Goal: Find specific page/section: Find specific page/section

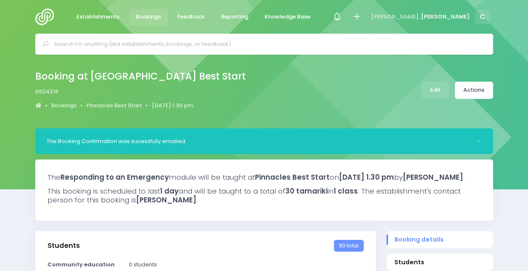
select select "5"
click at [111, 16] on span "Establishments" at bounding box center [97, 17] width 43 height 8
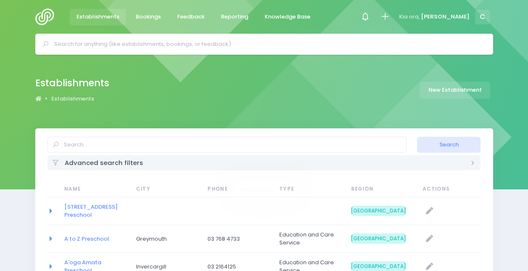
select select "20"
click at [175, 23] on link "Feedback" at bounding box center [191, 17] width 41 height 16
